Goal: Check status

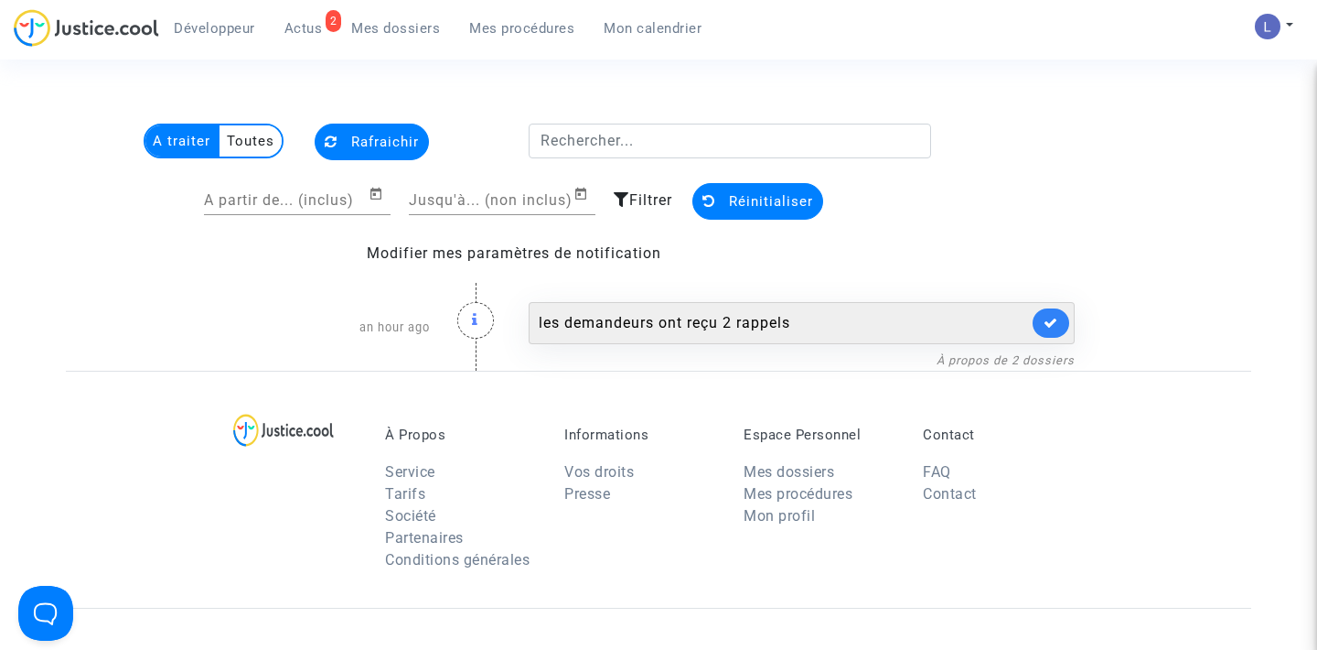
click at [1055, 335] on link at bounding box center [1051, 322] width 37 height 29
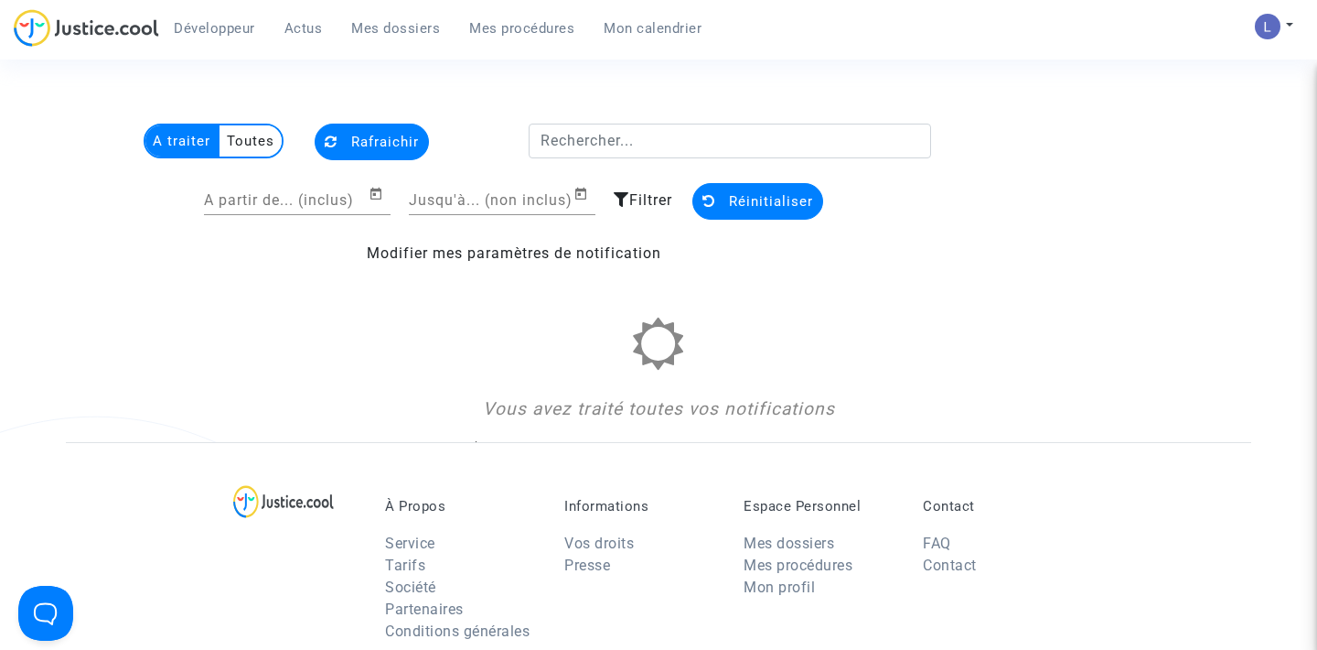
click at [389, 16] on link "Mes dossiers" at bounding box center [396, 28] width 118 height 27
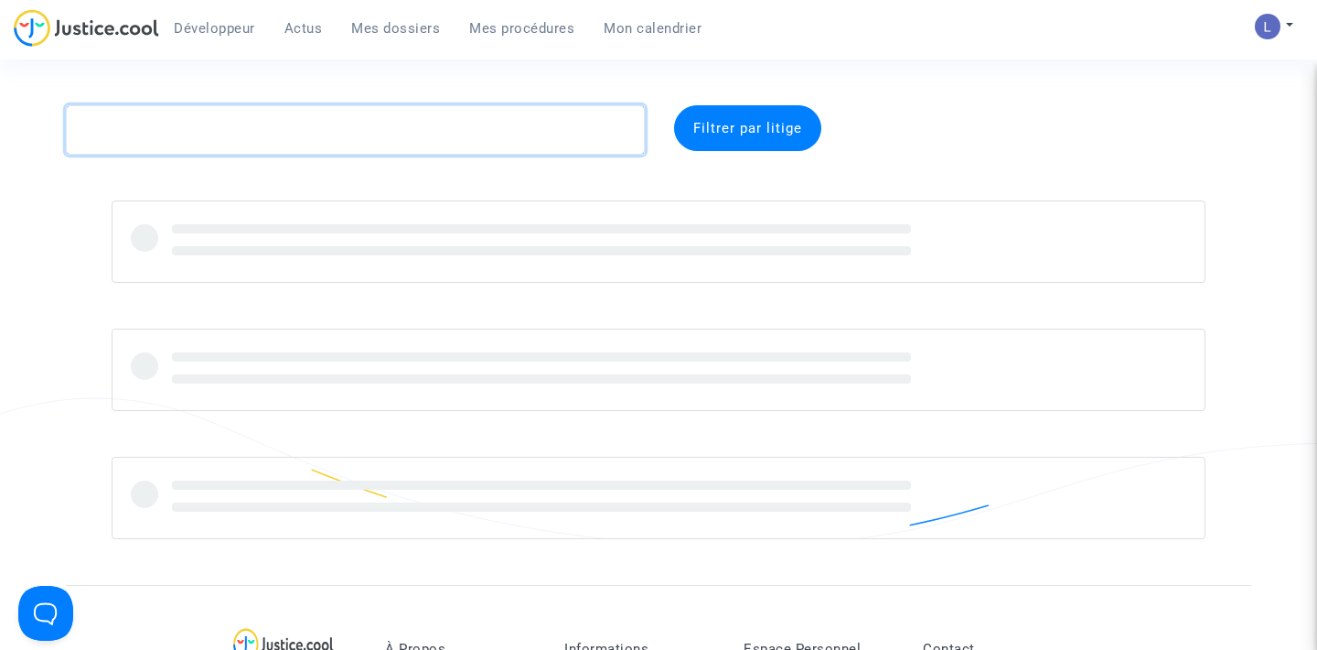
click at [219, 112] on textarea at bounding box center [355, 129] width 579 height 49
paste textarea "CFR-200115-9AVR"
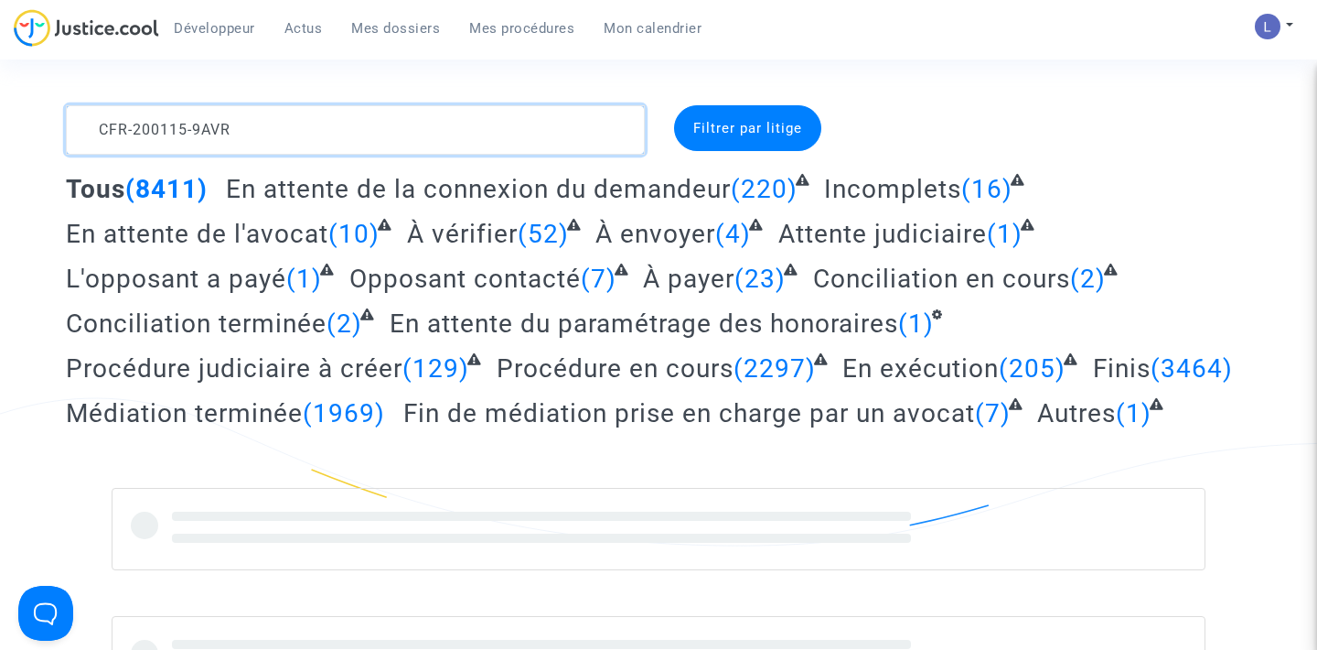
type textarea "CFR-200115-9AVR"
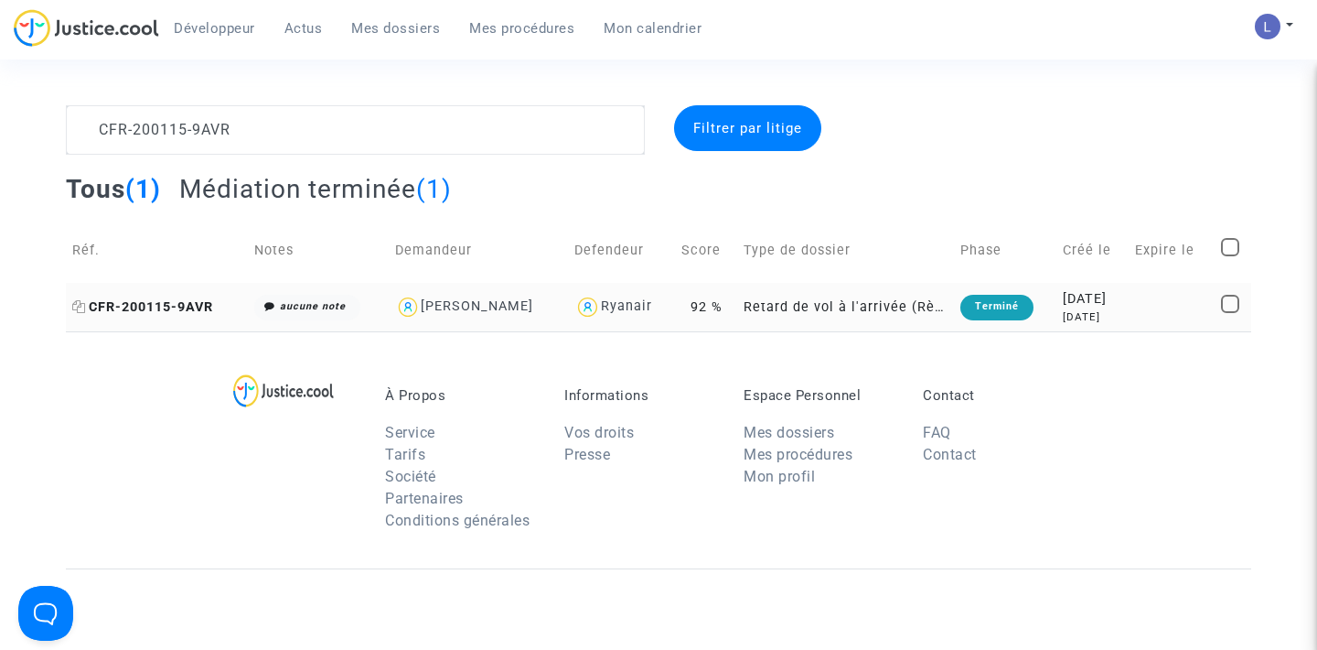
click at [166, 304] on span "CFR-200115-9AVR" at bounding box center [142, 307] width 141 height 16
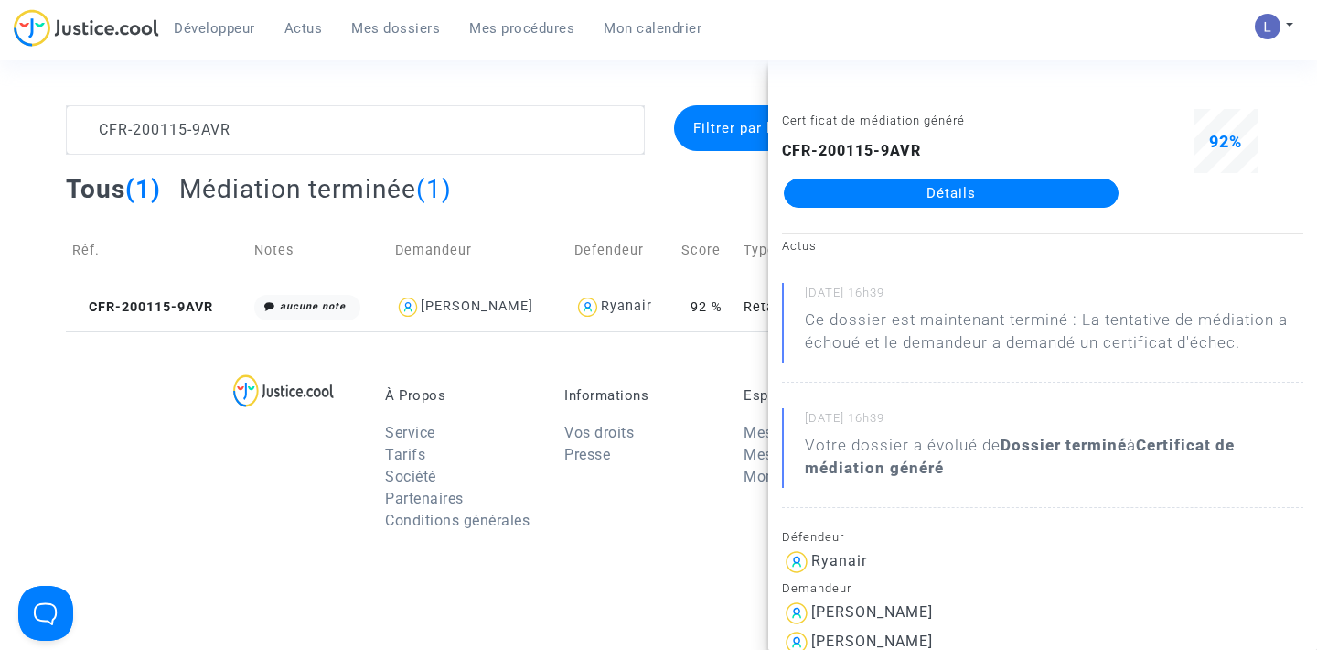
click at [886, 186] on link "Détails" at bounding box center [951, 192] width 335 height 29
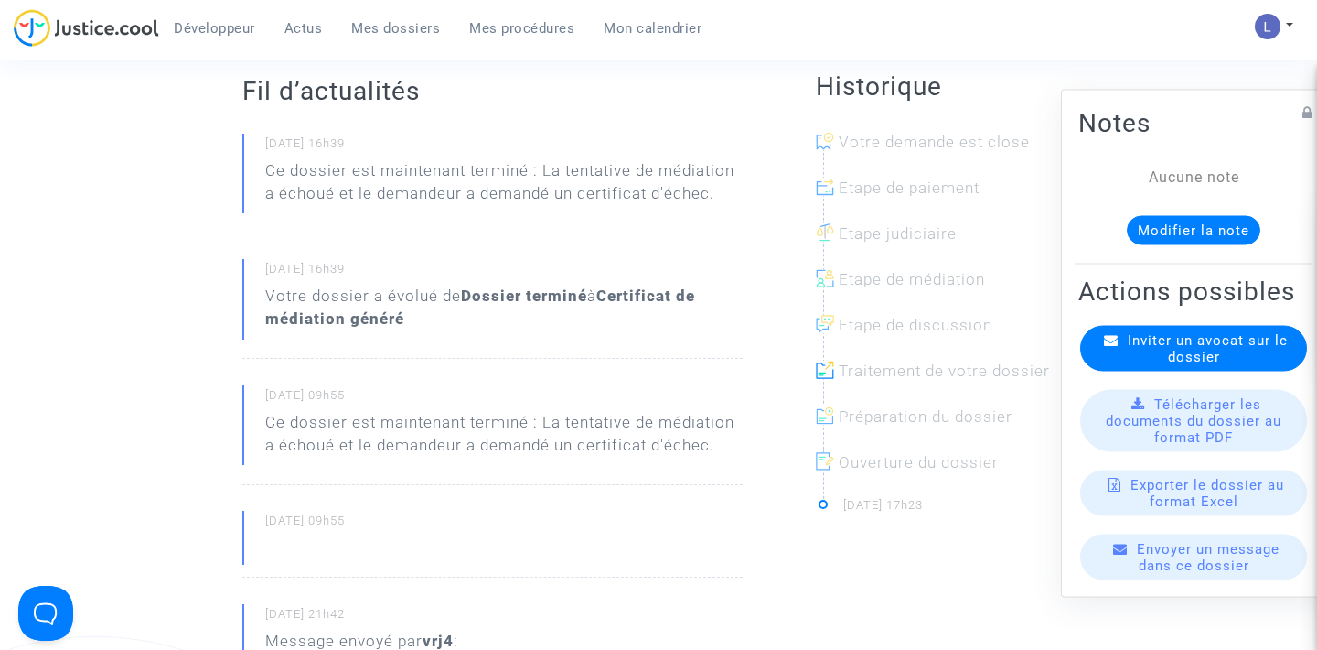
scroll to position [296, 0]
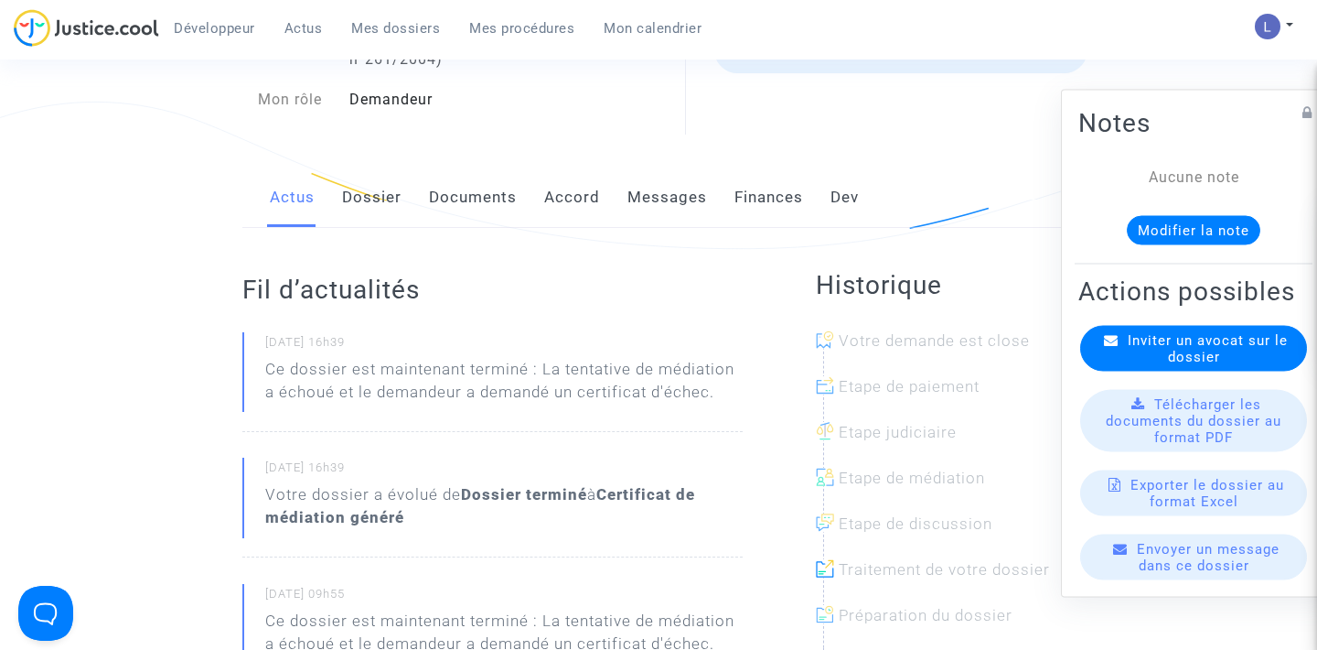
click at [639, 205] on link "Messages" at bounding box center [668, 197] width 80 height 60
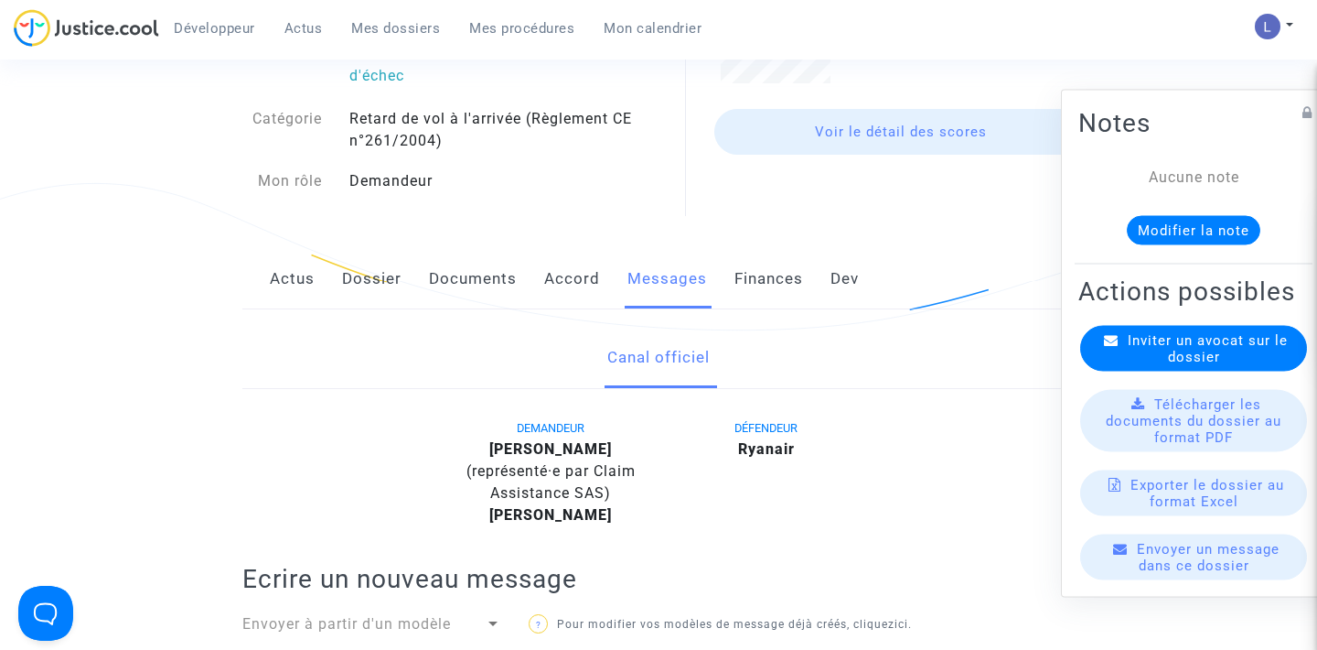
scroll to position [198, 0]
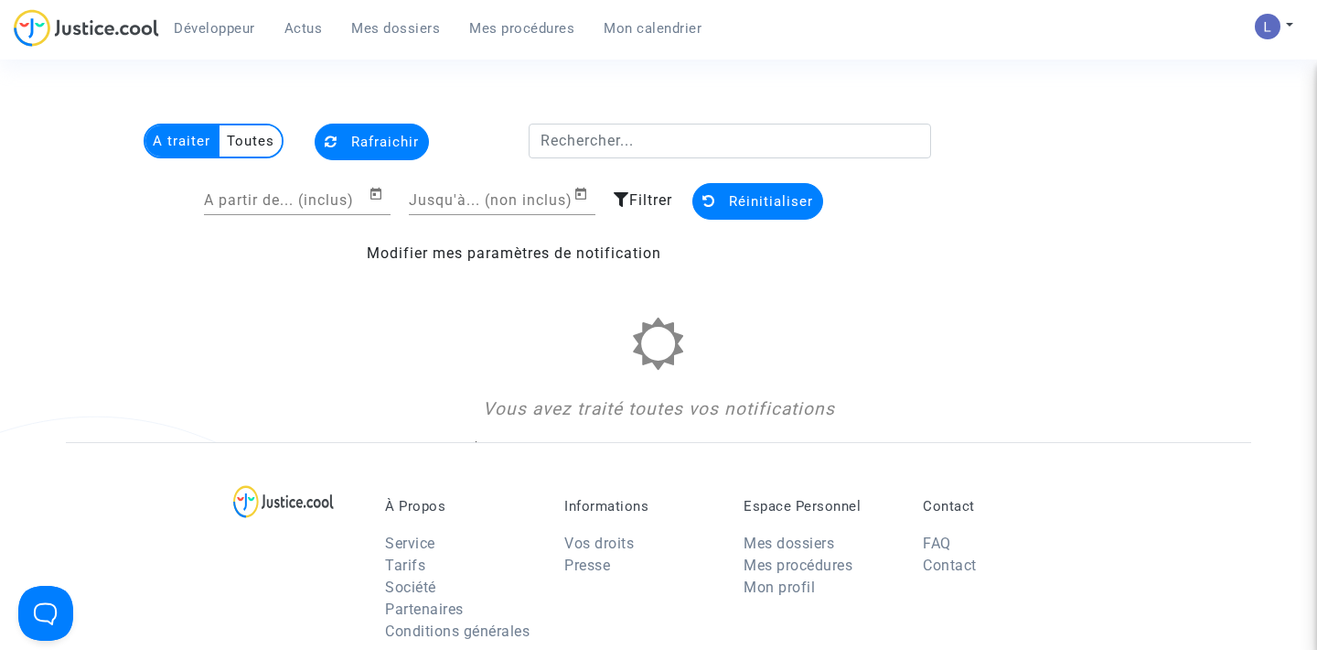
click at [386, 40] on link "Mes dossiers" at bounding box center [396, 28] width 118 height 27
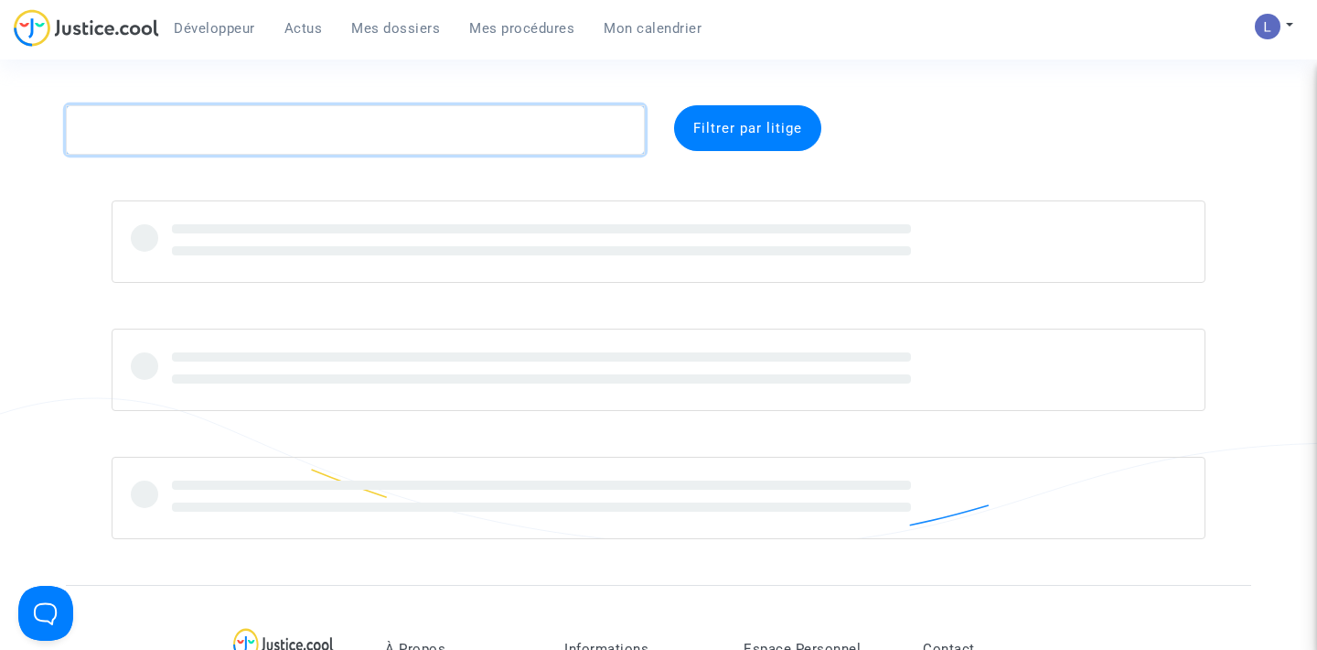
click at [271, 136] on textarea at bounding box center [355, 129] width 579 height 49
paste textarea "CFR-221005-AHBT"
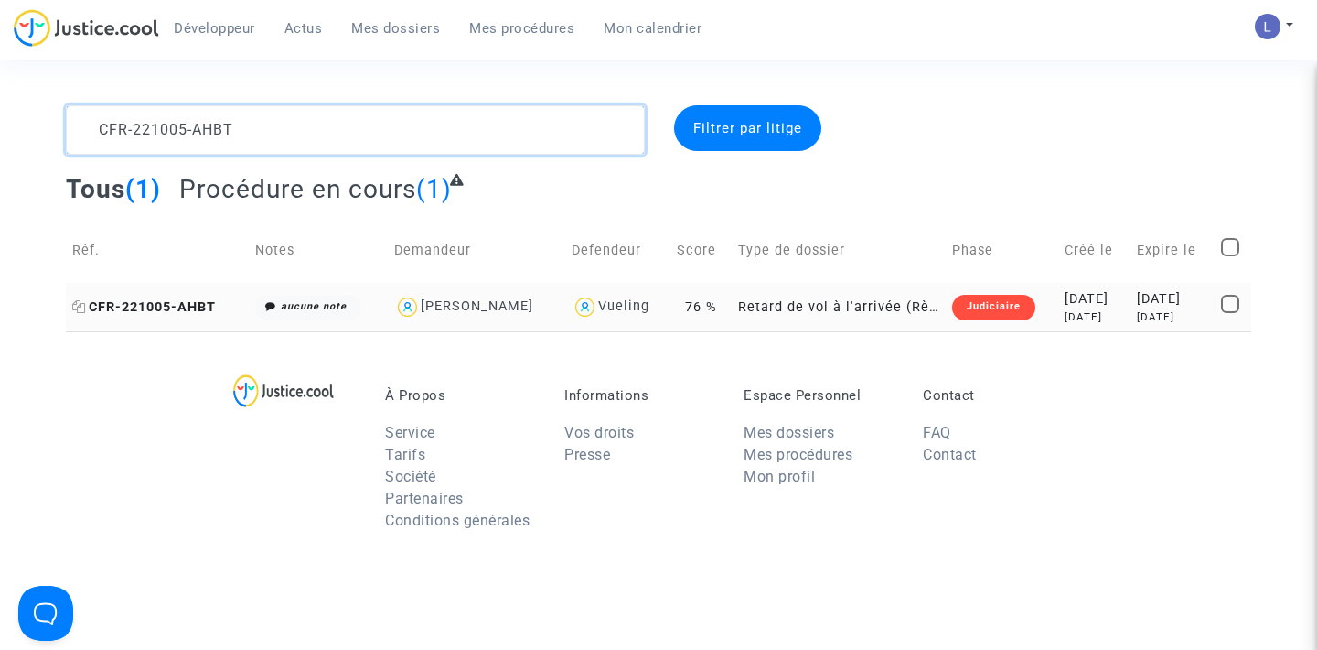
type textarea "CFR-221005-AHBT"
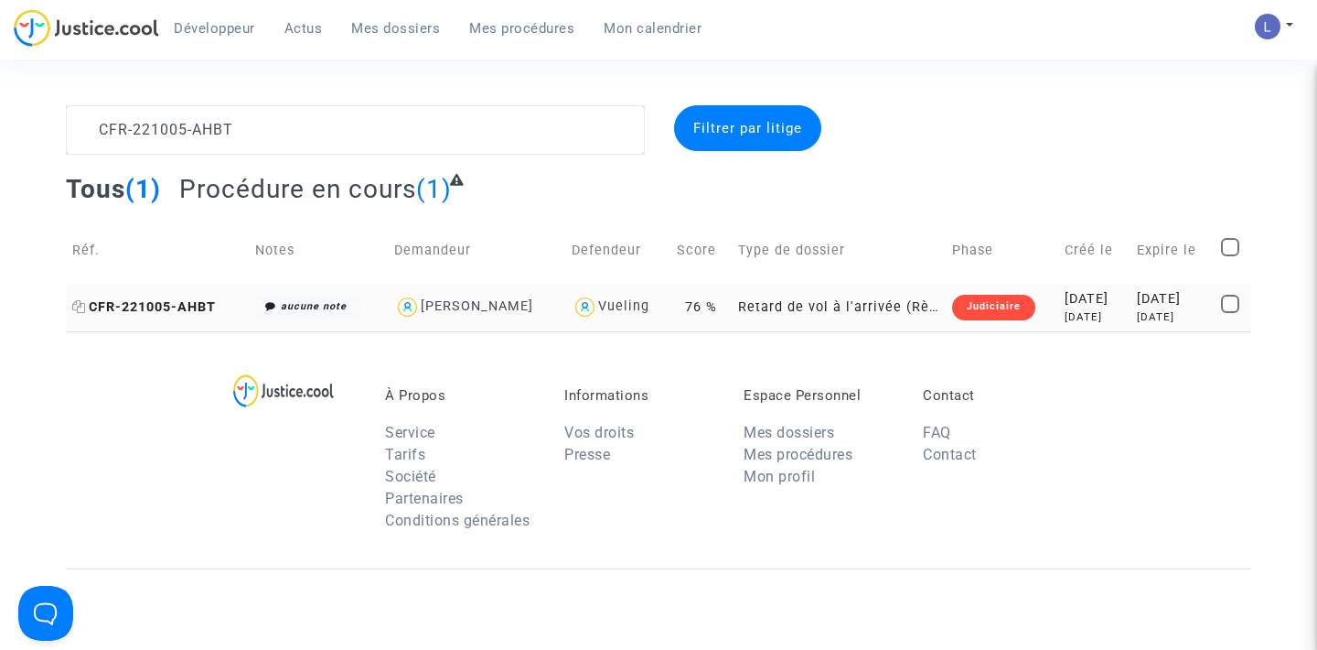
click at [158, 309] on span "CFR-221005-AHBT" at bounding box center [144, 307] width 144 height 16
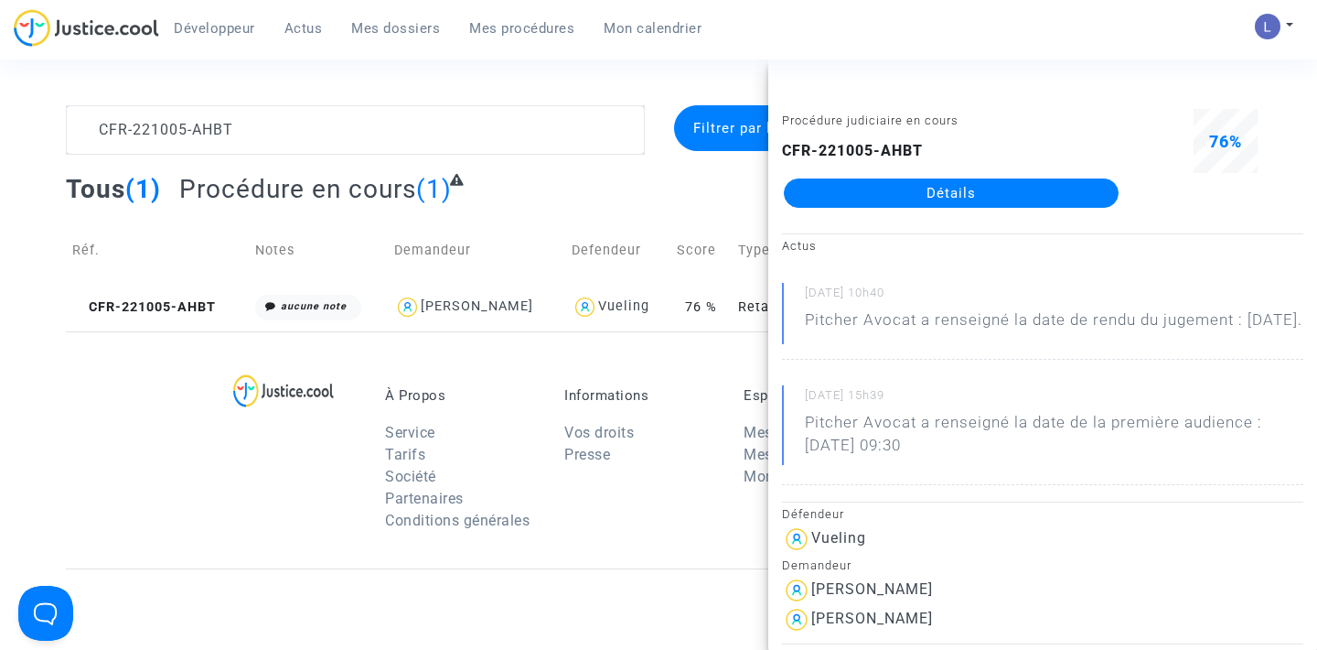
click at [994, 188] on link "Détails" at bounding box center [951, 192] width 335 height 29
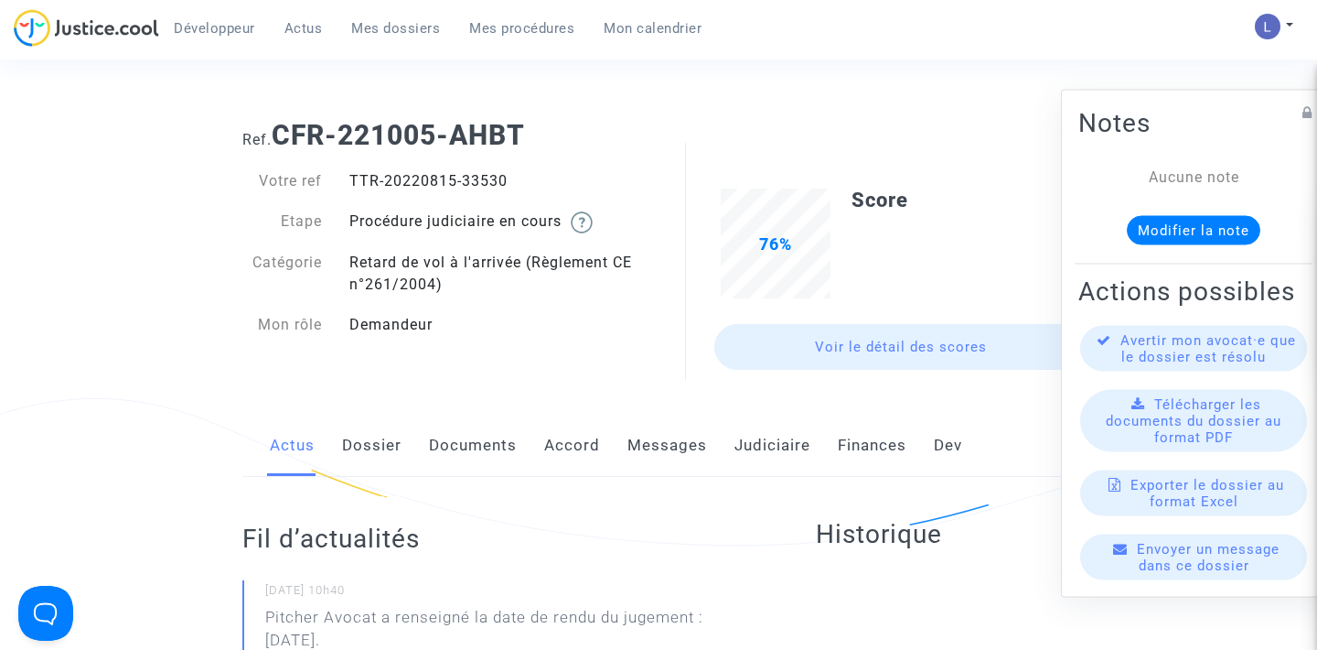
click at [775, 451] on link "Judiciaire" at bounding box center [773, 445] width 76 height 60
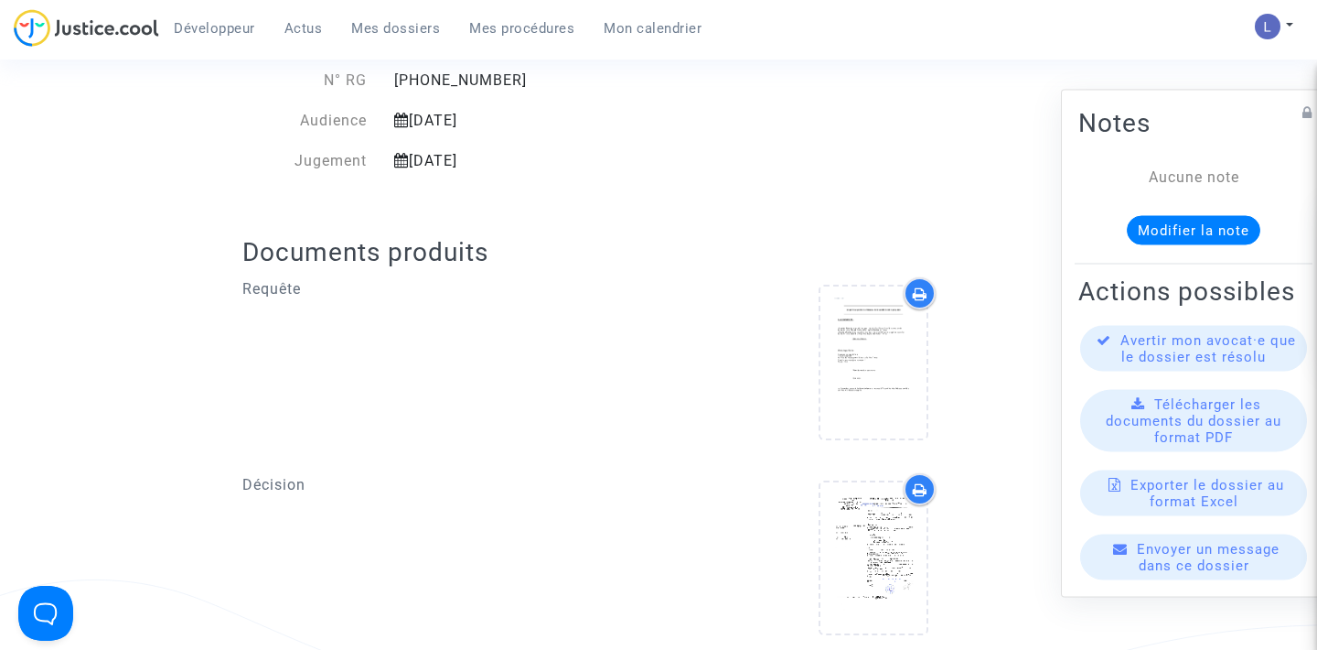
scroll to position [830, 0]
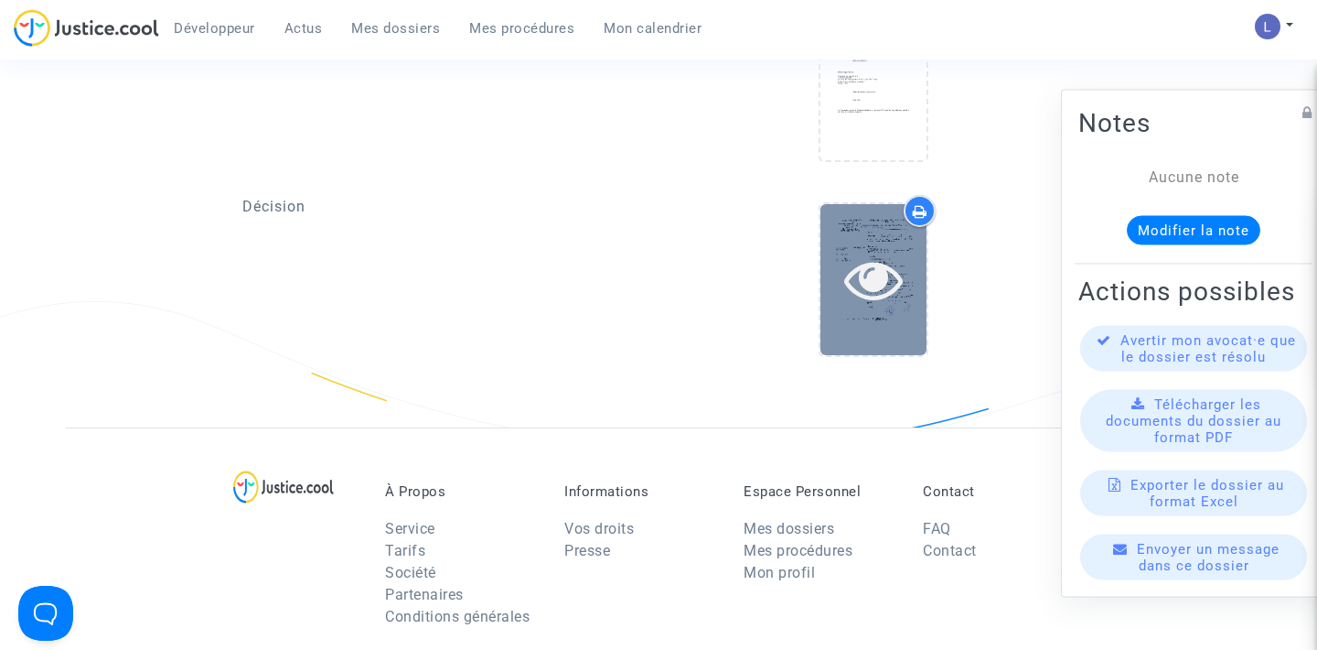
click at [873, 270] on icon at bounding box center [873, 279] width 59 height 59
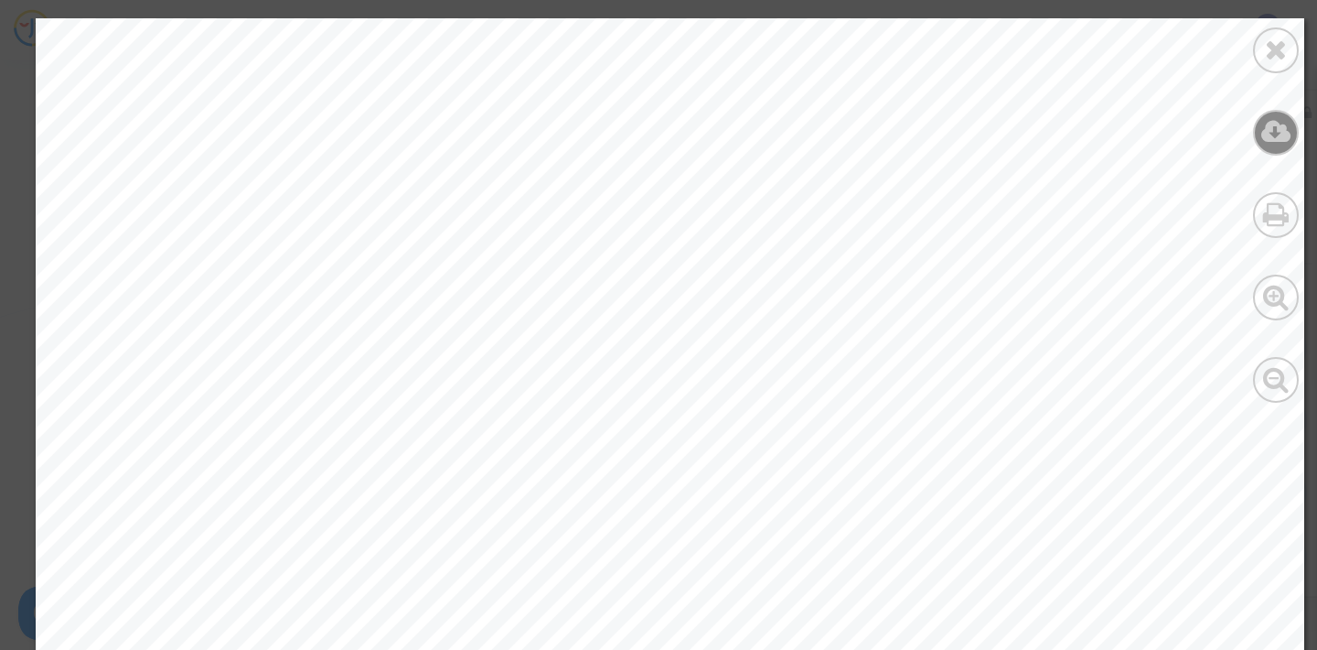
click at [1269, 127] on icon at bounding box center [1277, 131] width 30 height 27
click at [1263, 48] on div at bounding box center [1276, 50] width 46 height 46
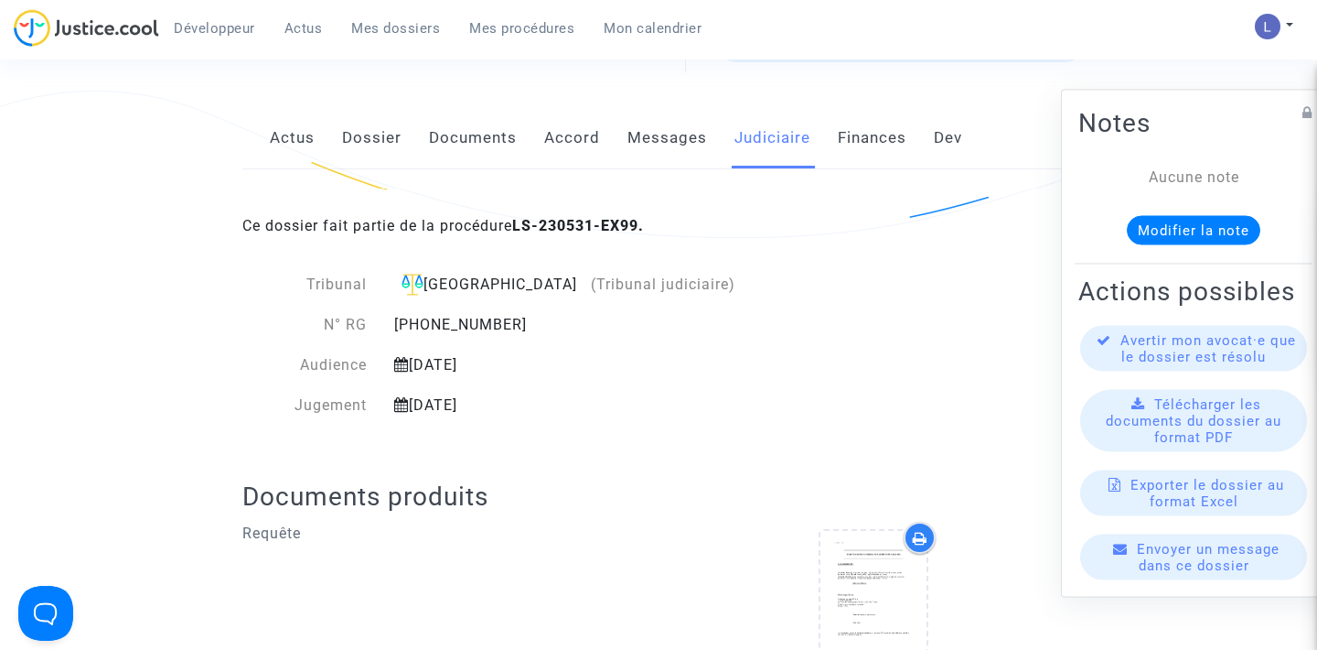
scroll to position [0, 0]
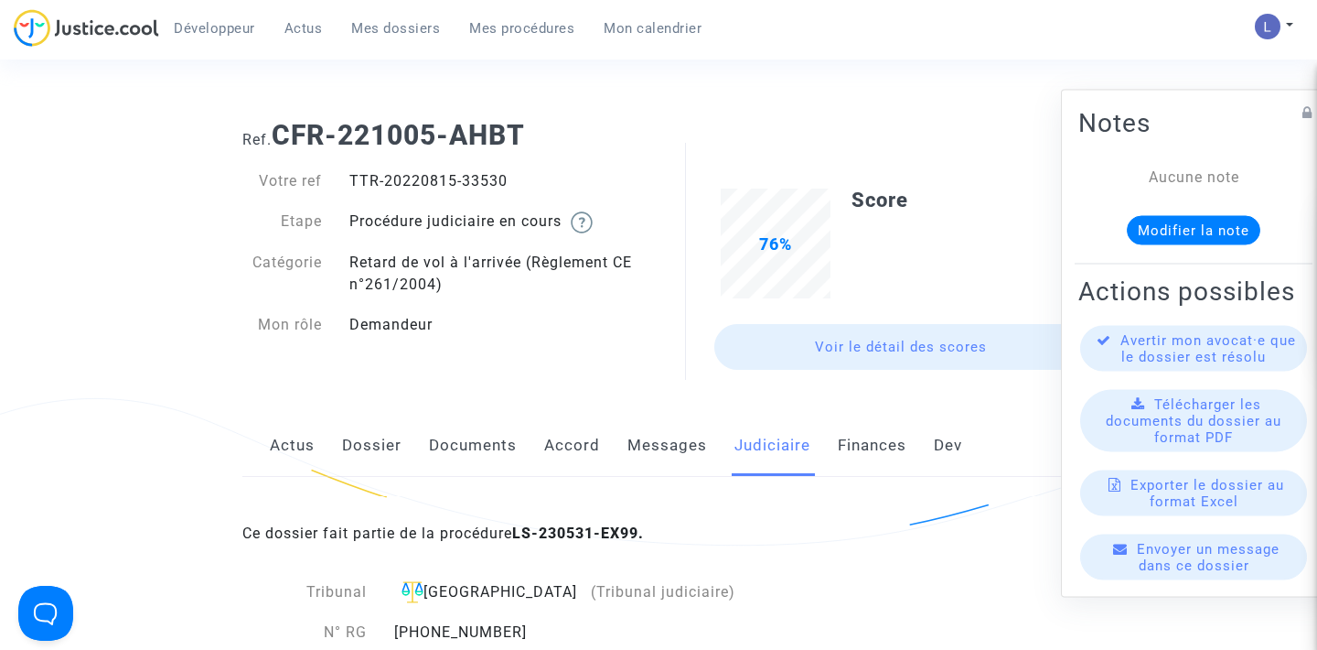
click at [288, 445] on link "Actus" at bounding box center [292, 445] width 45 height 60
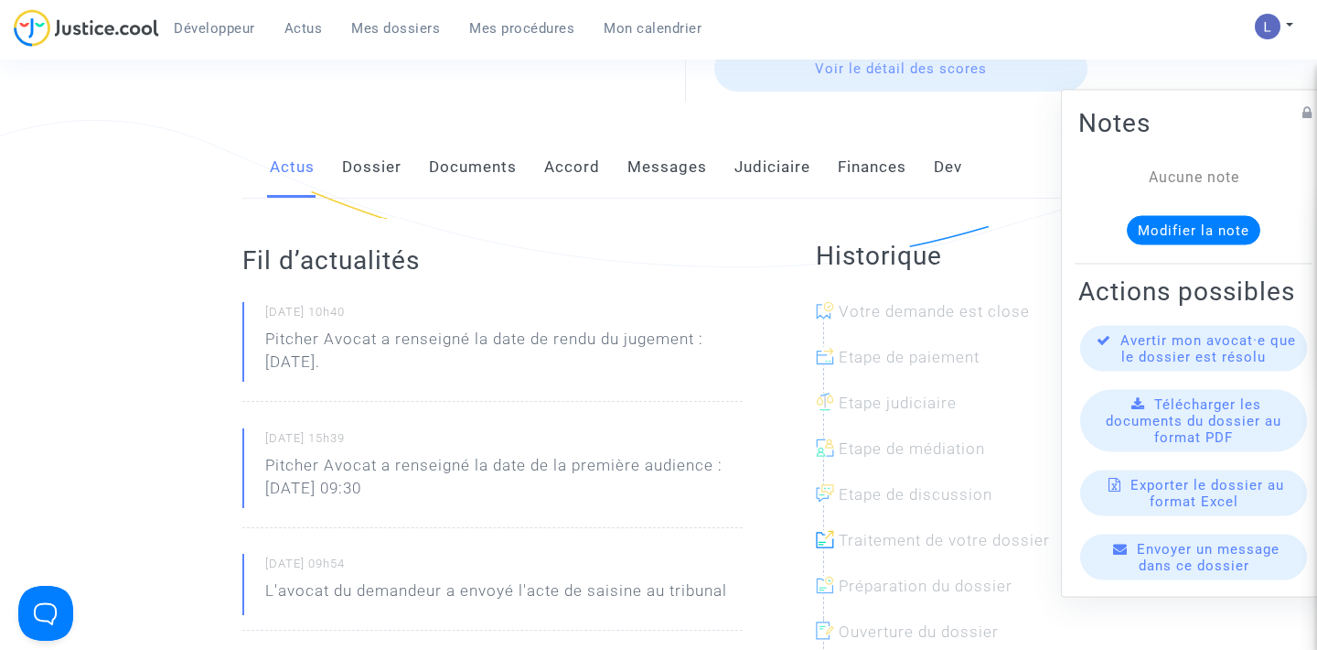
scroll to position [286, 0]
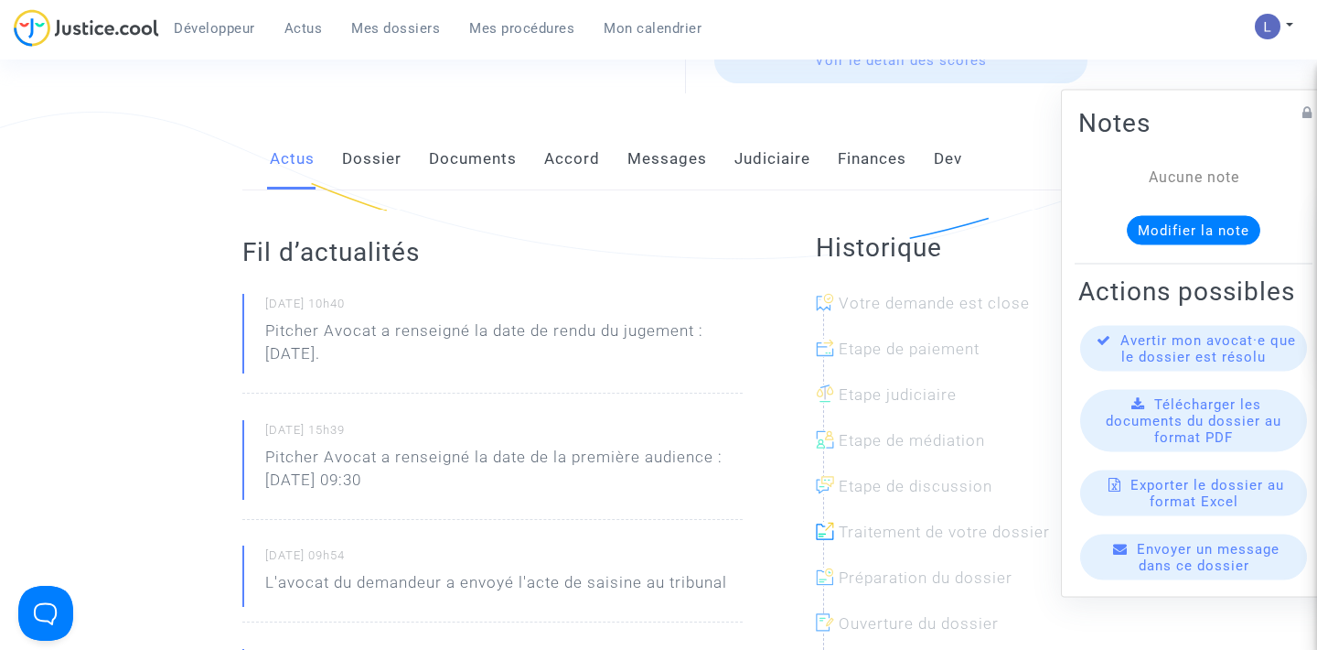
click at [373, 27] on span "Mes dossiers" at bounding box center [395, 28] width 89 height 16
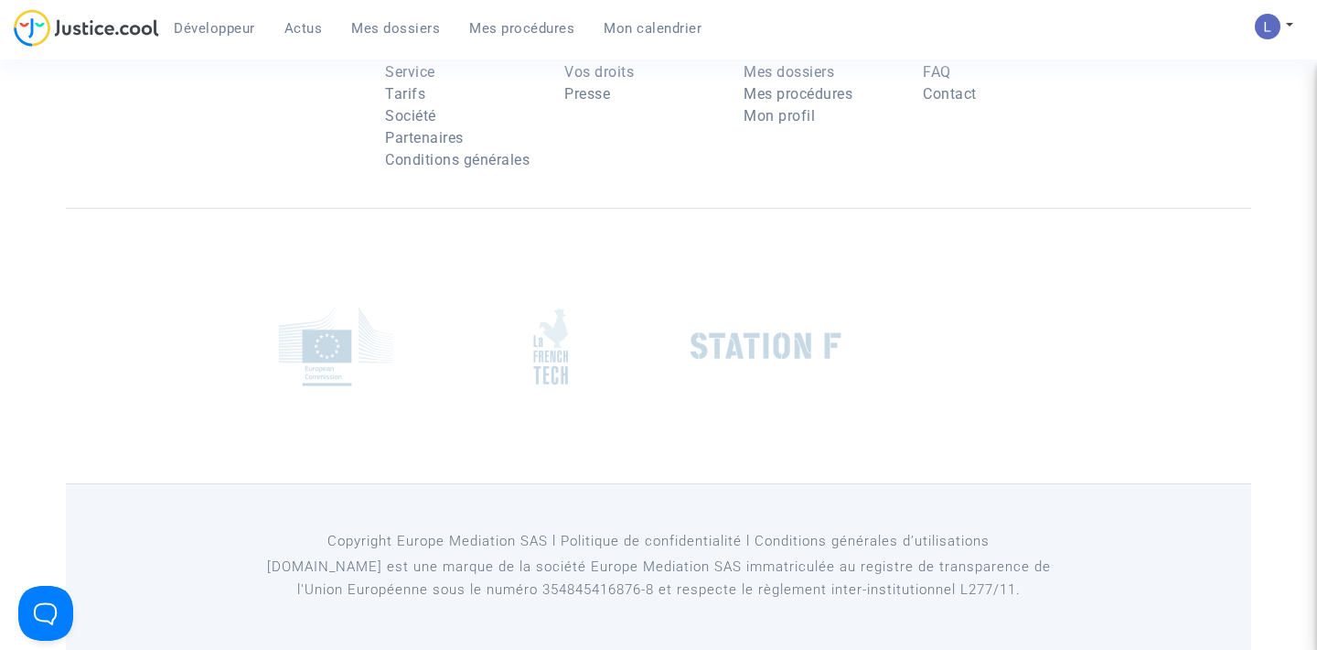
scroll to position [286, 0]
